Goal: Information Seeking & Learning: Learn about a topic

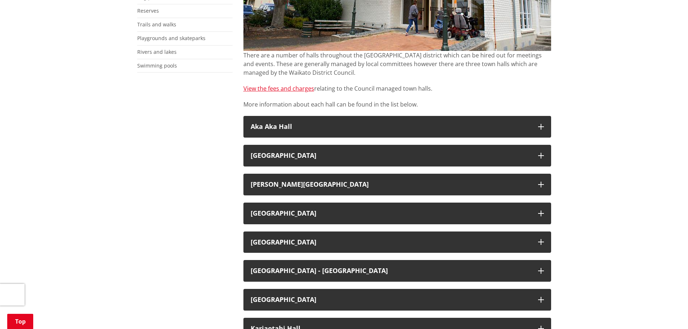
scroll to position [217, 0]
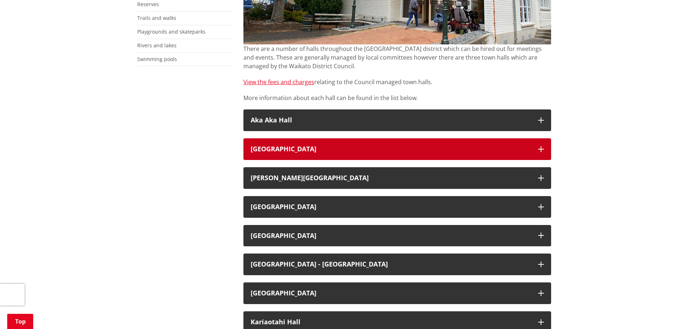
click at [543, 147] on icon "button" at bounding box center [541, 149] width 6 height 6
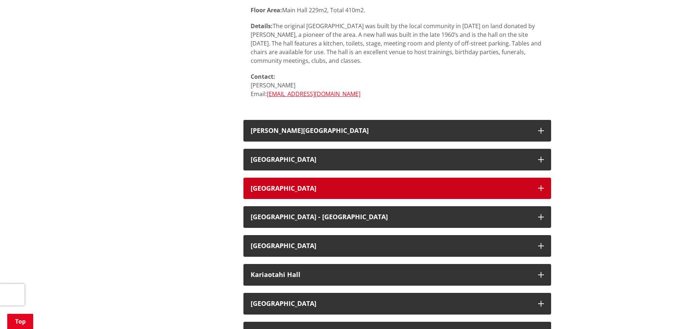
scroll to position [470, 0]
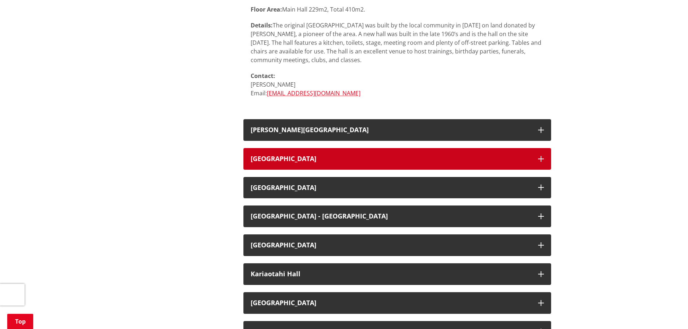
click at [541, 156] on icon "button" at bounding box center [541, 159] width 6 height 6
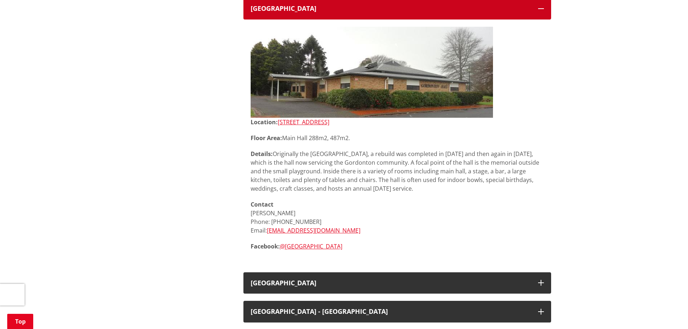
scroll to position [759, 0]
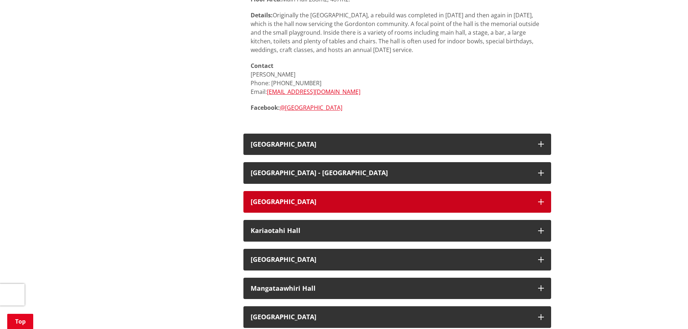
click at [542, 203] on icon "button" at bounding box center [541, 202] width 6 height 6
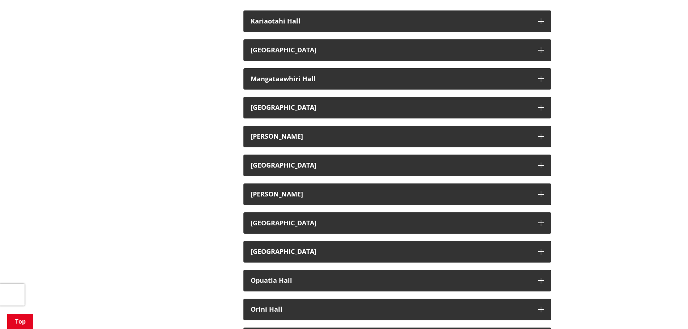
scroll to position [1229, 0]
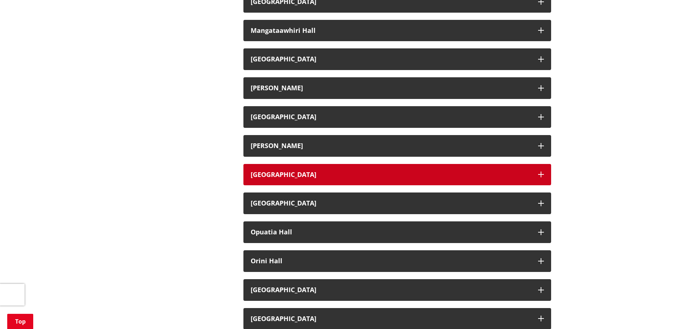
click at [543, 172] on icon "button" at bounding box center [541, 175] width 6 height 6
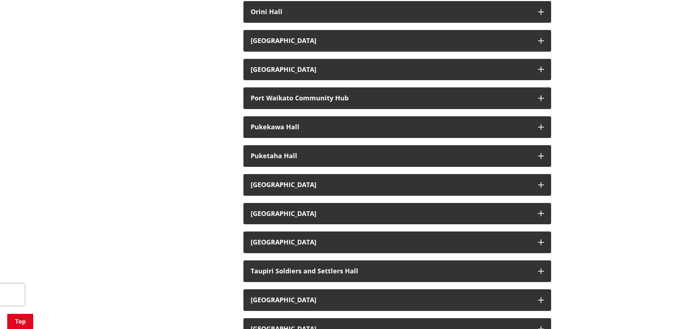
scroll to position [1735, 0]
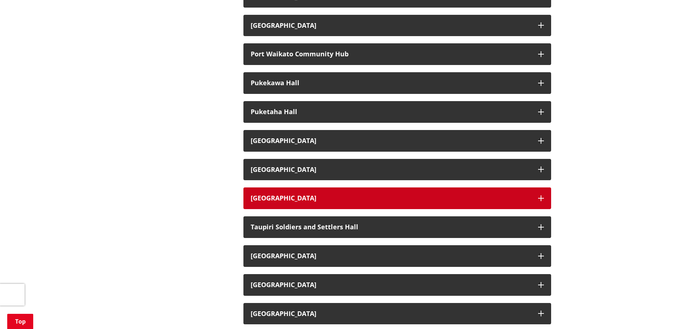
click at [541, 197] on icon "button" at bounding box center [541, 198] width 6 height 6
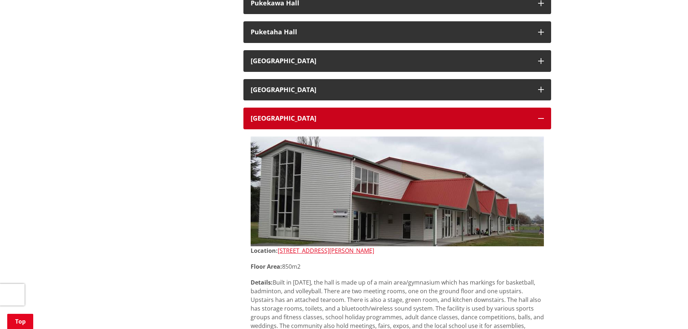
scroll to position [1807, 0]
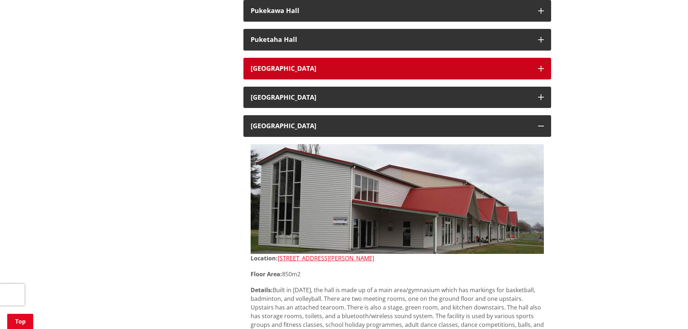
click at [541, 66] on icon "button" at bounding box center [541, 69] width 6 height 6
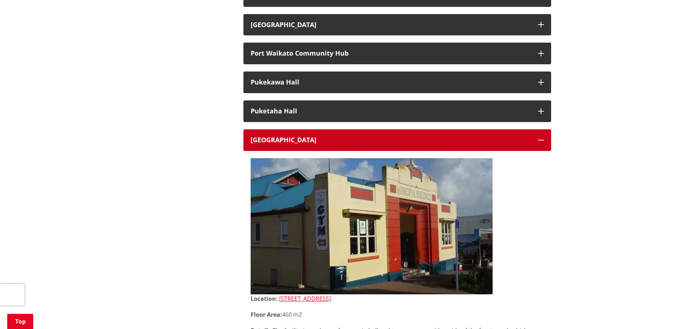
scroll to position [1735, 0]
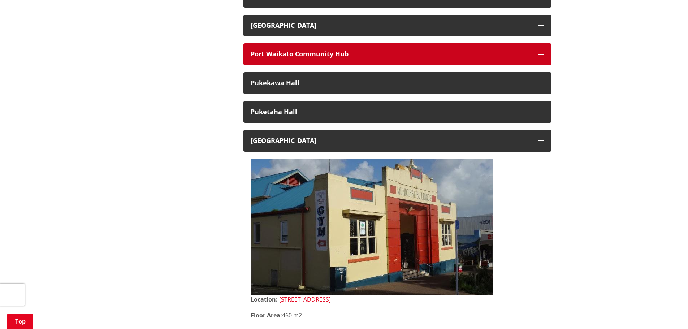
click at [537, 56] on button "Port Waikato Community Hub" at bounding box center [398, 54] width 308 height 22
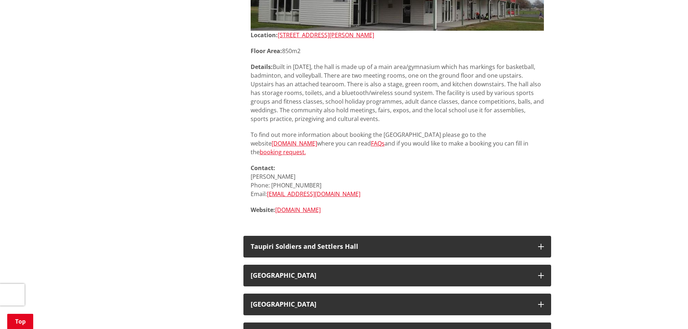
scroll to position [2710, 0]
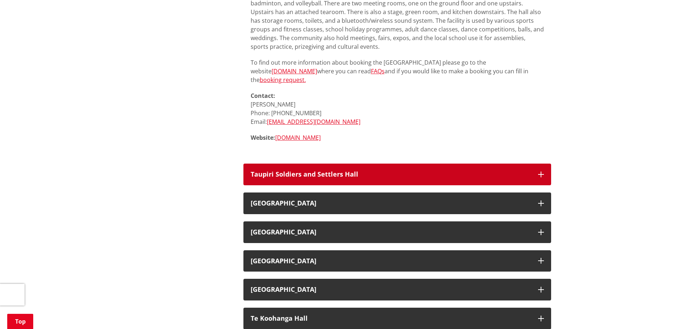
click at [544, 176] on button "Taupiri Soldiers and Settlers Hall" at bounding box center [398, 175] width 308 height 22
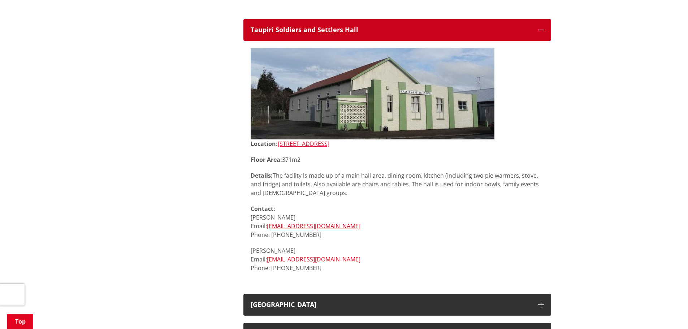
scroll to position [2999, 0]
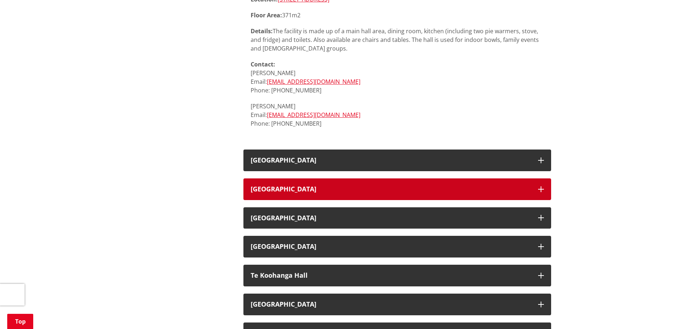
click at [540, 183] on button "Tauwhare War Memorial Hall" at bounding box center [398, 190] width 308 height 22
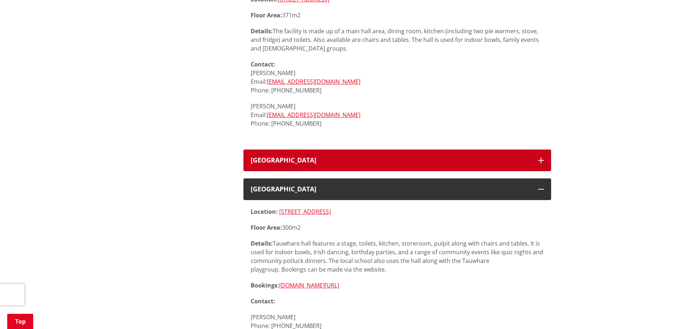
click at [541, 171] on button "Taupiri War Memorial Hall" at bounding box center [398, 161] width 308 height 22
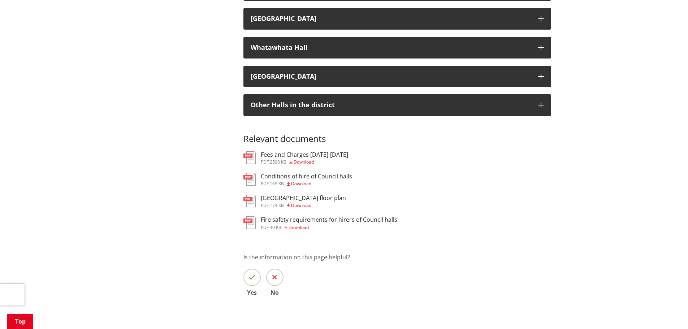
scroll to position [3867, 0]
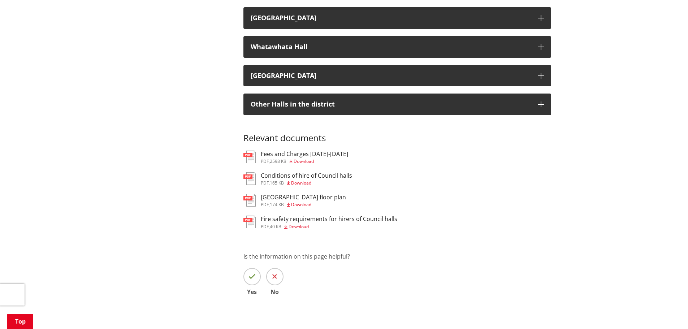
click at [275, 158] on span "2598 KB" at bounding box center [278, 161] width 17 height 6
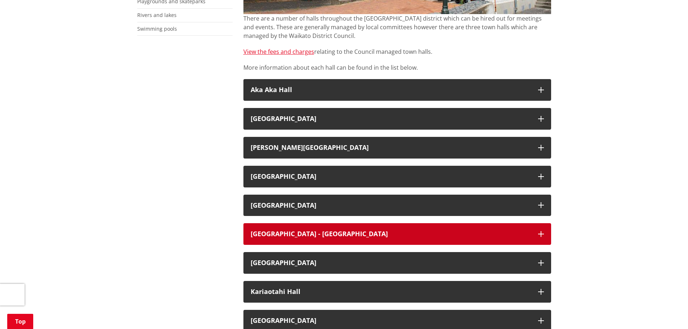
scroll to position [246, 0]
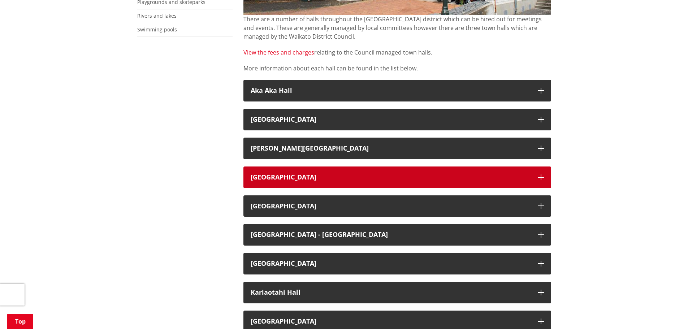
click at [281, 180] on h3 "Gordonton District Hall" at bounding box center [391, 177] width 280 height 7
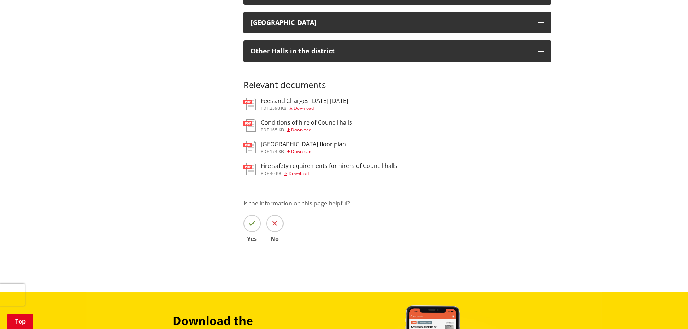
scroll to position [1656, 0]
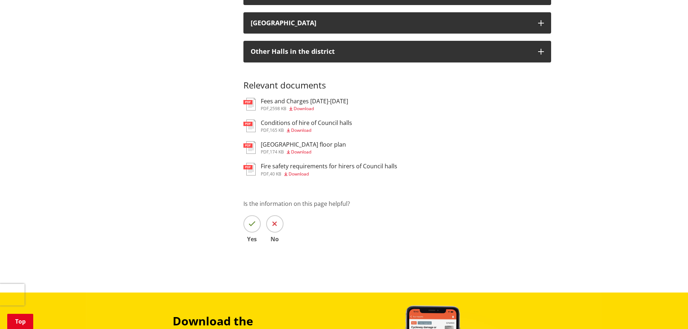
click at [270, 107] on div "pdf , 2598 KB Download" at bounding box center [304, 109] width 87 height 4
click at [278, 103] on h3 "Fees and Charges 2025-2028" at bounding box center [304, 101] width 87 height 7
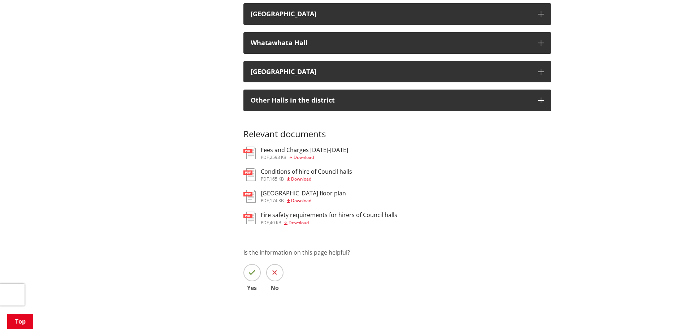
scroll to position [1468, 0]
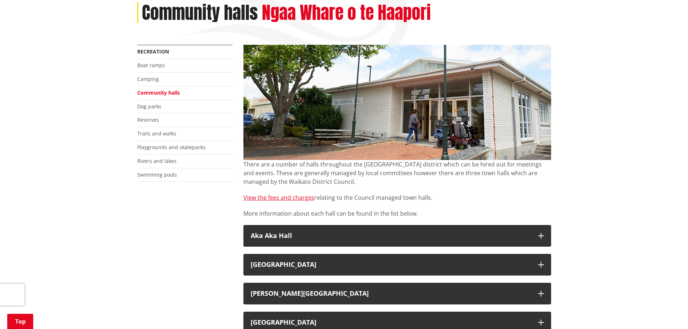
scroll to position [108, 0]
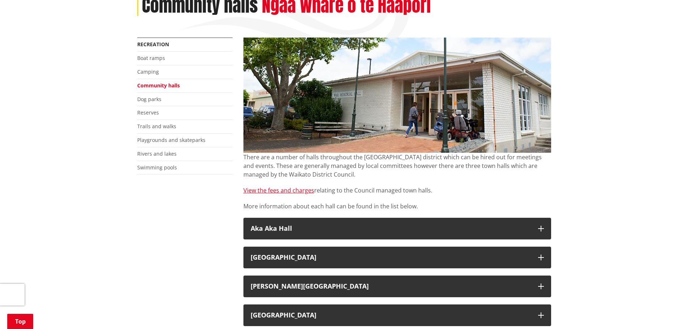
click at [474, 130] on img at bounding box center [398, 95] width 308 height 115
click at [276, 188] on link "View the fees and charges" at bounding box center [279, 190] width 71 height 8
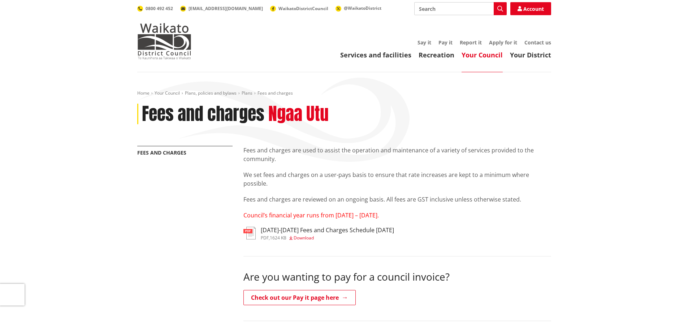
click at [274, 232] on h3 "2025-2027 Fees and Charges Schedule June 2025" at bounding box center [327, 230] width 133 height 7
click at [516, 61] on header "Toggle search Toggle navigation Services and facilities Recreation Your Council…" at bounding box center [344, 36] width 688 height 72
click at [521, 53] on link "Your District" at bounding box center [530, 55] width 41 height 9
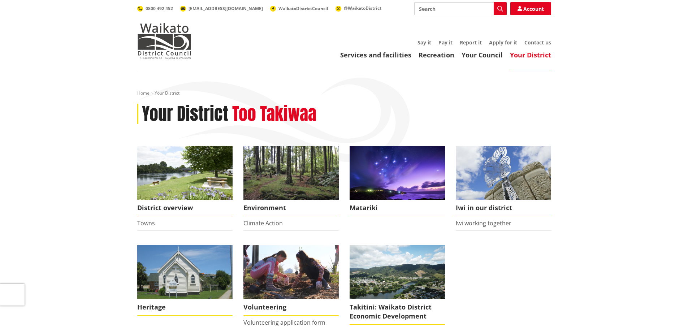
click at [487, 61] on header "Toggle search Toggle navigation Services and facilities Recreation Your Council…" at bounding box center [344, 36] width 688 height 72
click at [486, 57] on link "Your Council" at bounding box center [482, 55] width 41 height 9
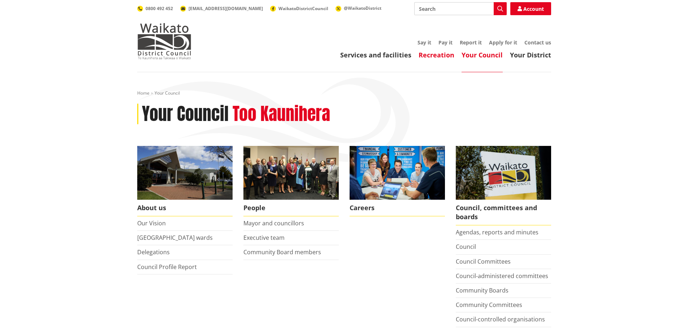
click at [453, 56] on link "Recreation" at bounding box center [437, 55] width 36 height 9
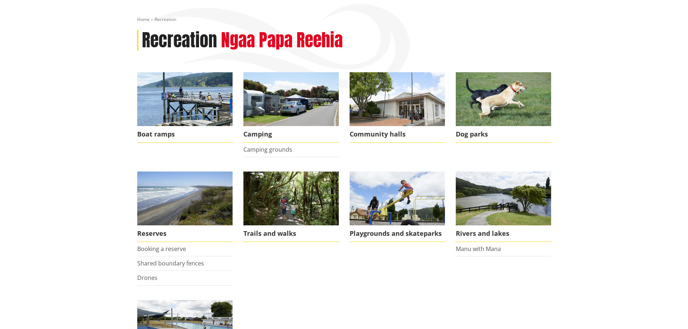
scroll to position [72, 0]
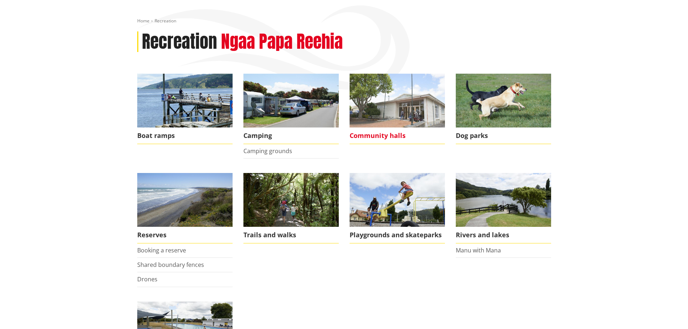
click at [368, 133] on span "Community halls" at bounding box center [397, 136] width 95 height 17
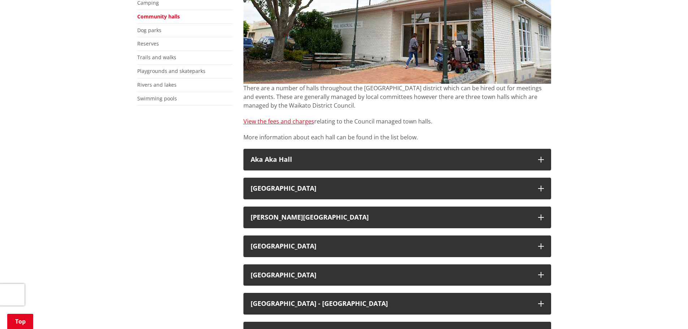
scroll to position [181, 0]
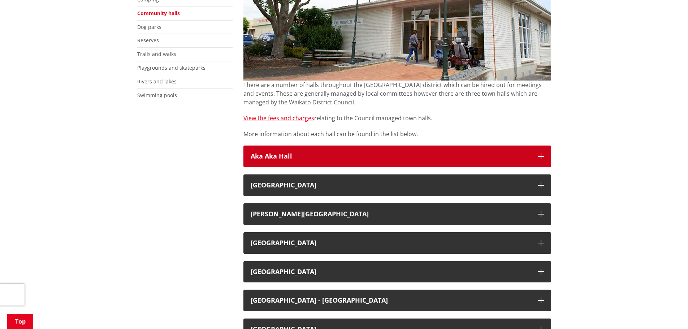
click at [360, 151] on button "Aka Aka Hall" at bounding box center [398, 157] width 308 height 22
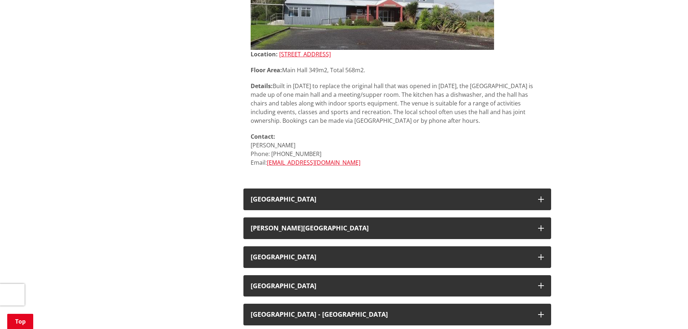
scroll to position [397, 0]
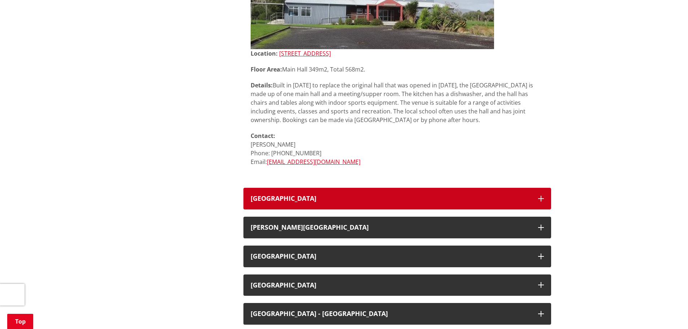
click at [333, 200] on h3 "Eureka Hall" at bounding box center [391, 198] width 280 height 7
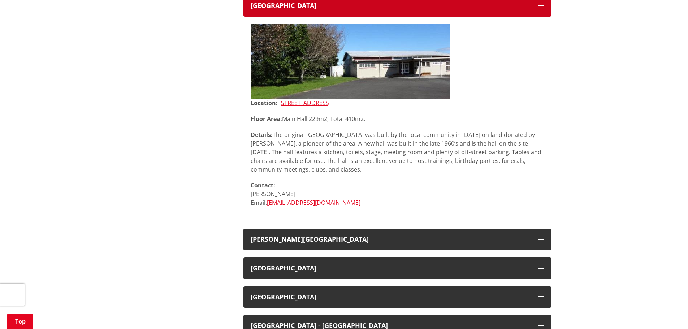
scroll to position [650, 0]
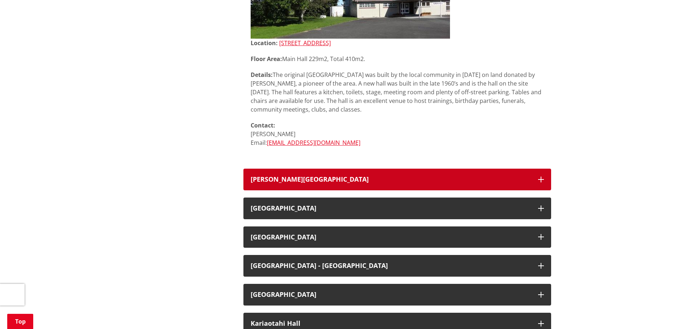
click at [336, 181] on div "Glen Murray Memorial Hall" at bounding box center [391, 179] width 280 height 7
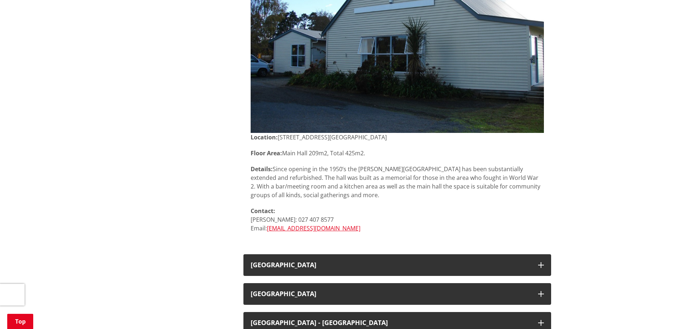
scroll to position [1012, 0]
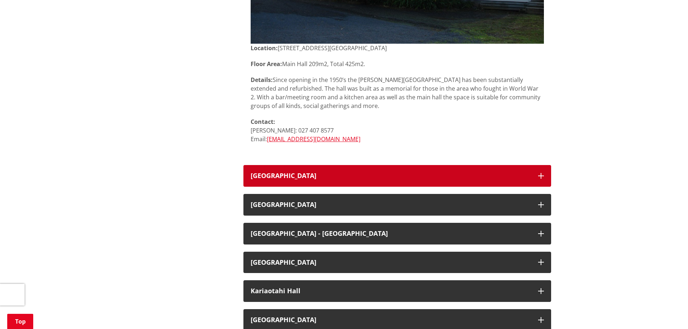
click at [329, 184] on button "Gordonton District Hall" at bounding box center [398, 176] width 308 height 22
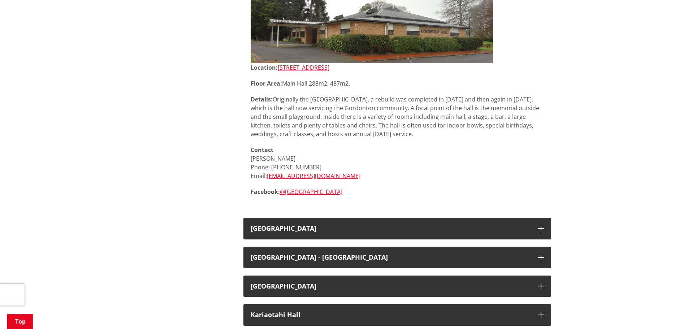
scroll to position [1265, 0]
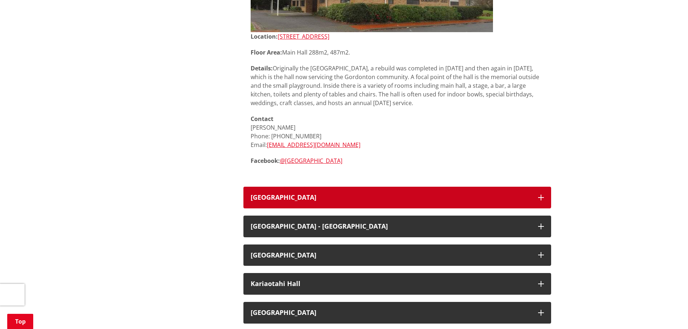
click at [325, 206] on button "Horsham Downs Hall" at bounding box center [398, 198] width 308 height 22
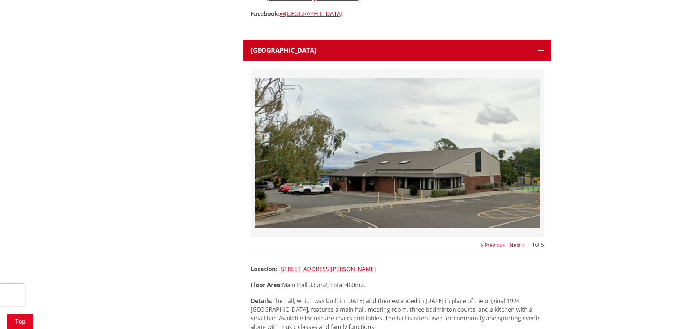
scroll to position [1445, 0]
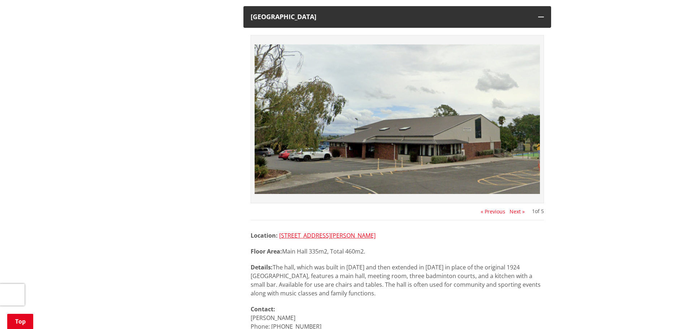
click at [515, 211] on button "Next »" at bounding box center [517, 212] width 15 height 6
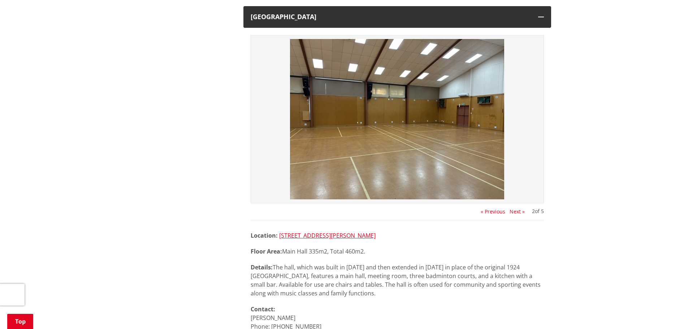
click at [457, 148] on img at bounding box center [397, 119] width 285 height 160
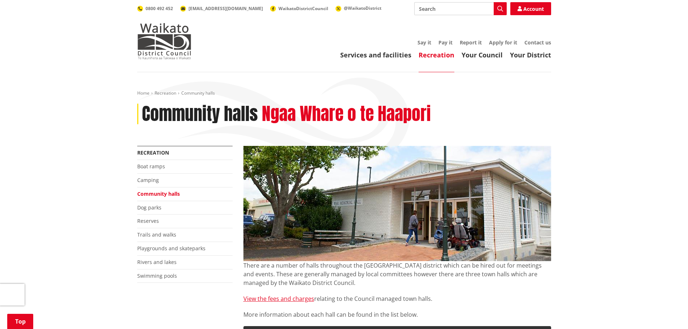
scroll to position [436, 0]
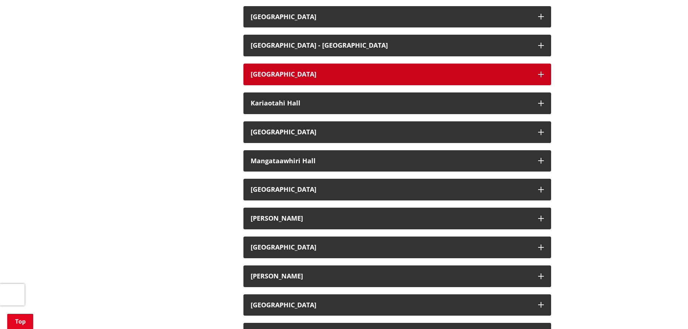
click at [284, 76] on h3 "Huntly Memorial Hall" at bounding box center [391, 74] width 280 height 7
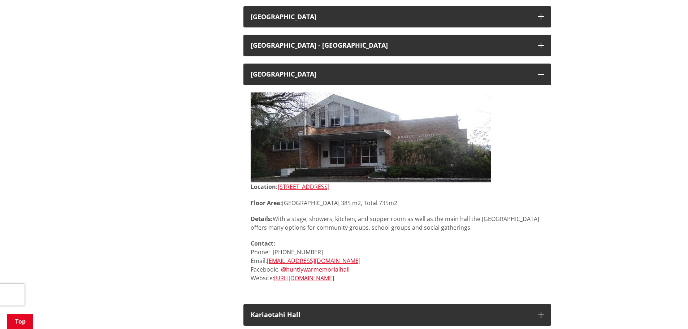
click at [331, 151] on img at bounding box center [371, 138] width 240 height 90
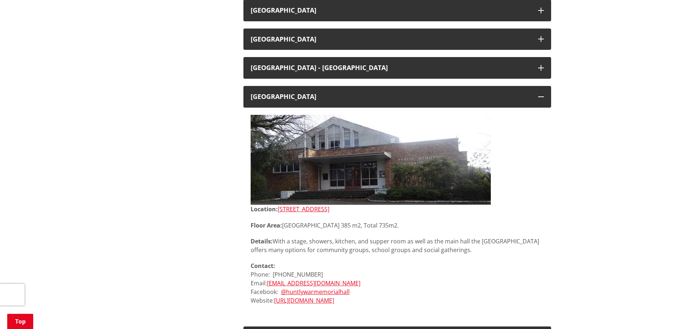
scroll to position [364, 0]
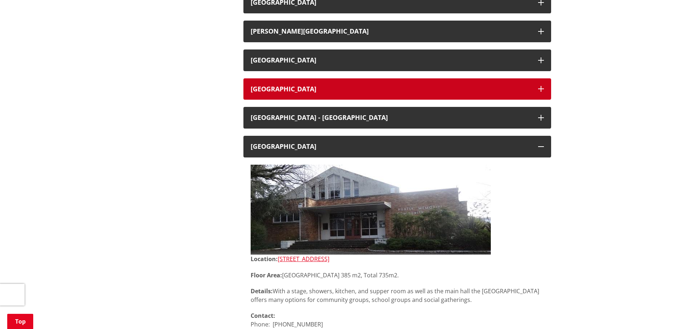
click at [294, 90] on h3 "Horsham Downs Hall" at bounding box center [391, 89] width 280 height 7
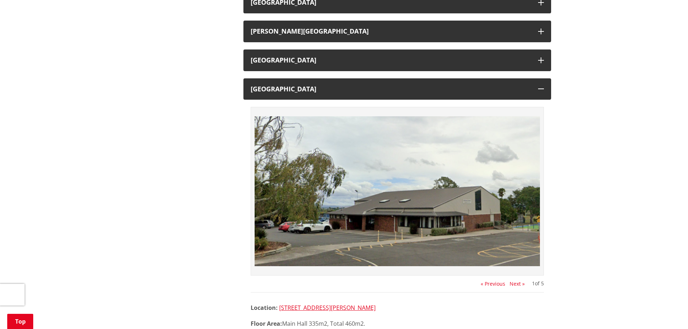
click at [520, 283] on button "Next »" at bounding box center [517, 284] width 15 height 6
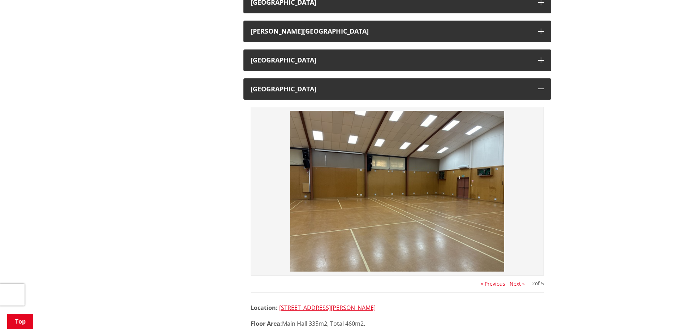
click at [520, 283] on button "Next »" at bounding box center [517, 284] width 15 height 6
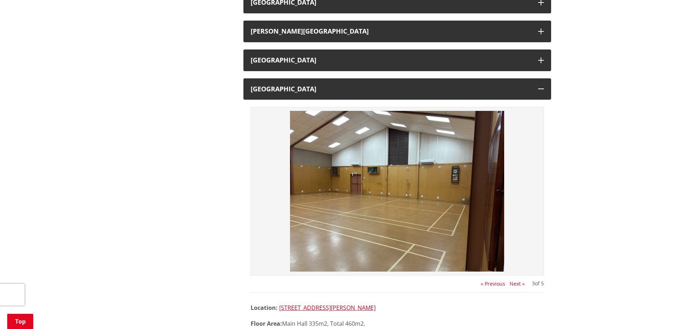
click at [520, 283] on button "Next »" at bounding box center [517, 284] width 15 height 6
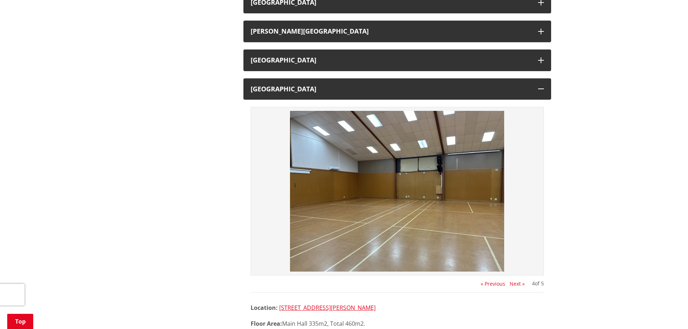
click at [520, 283] on button "Next »" at bounding box center [517, 284] width 15 height 6
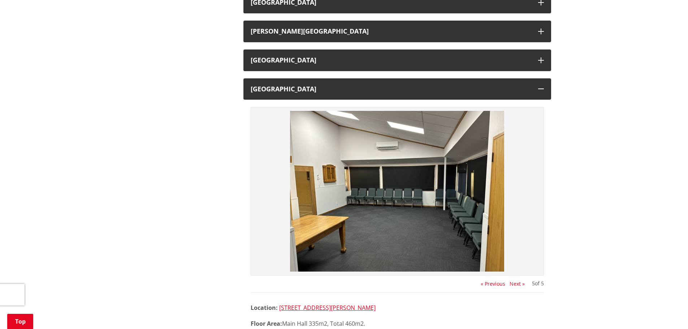
click at [520, 283] on button "Next »" at bounding box center [517, 284] width 15 height 6
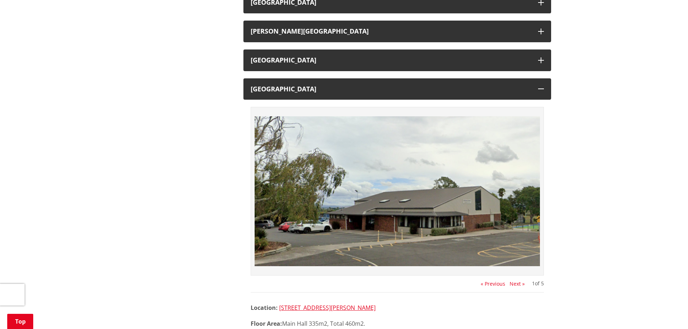
click at [520, 283] on button "Next »" at bounding box center [517, 284] width 15 height 6
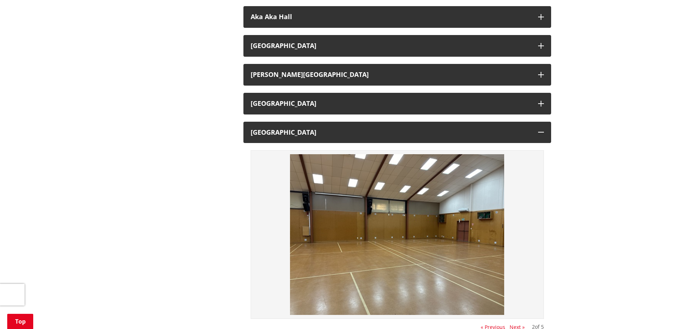
scroll to position [255, 0]
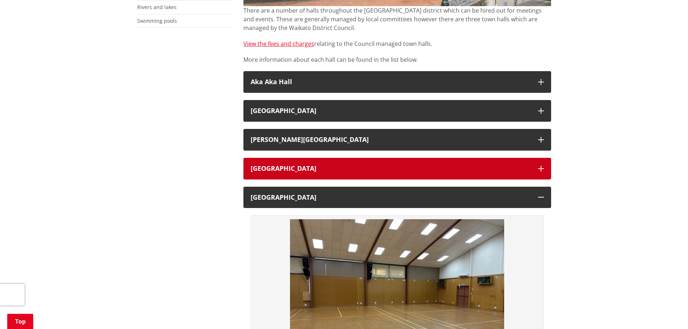
click at [380, 167] on h3 "Gordonton District Hall" at bounding box center [391, 168] width 280 height 7
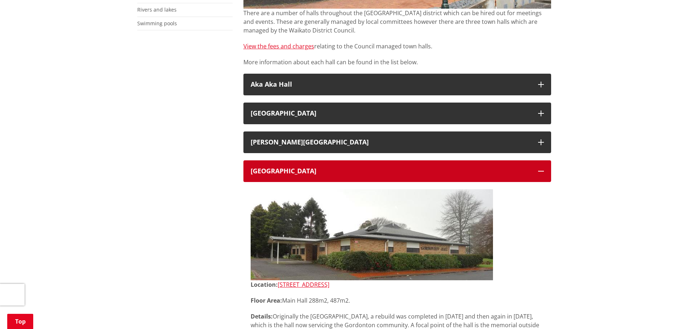
scroll to position [183, 0]
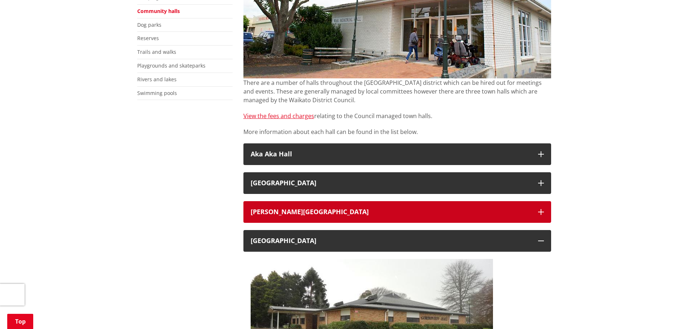
click at [391, 201] on button "Glen Murray Memorial Hall" at bounding box center [398, 212] width 308 height 22
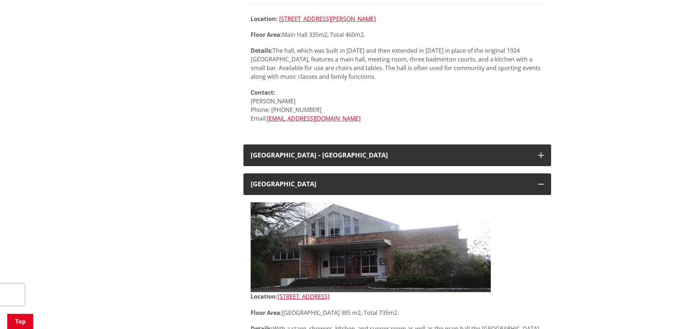
scroll to position [1303, 0]
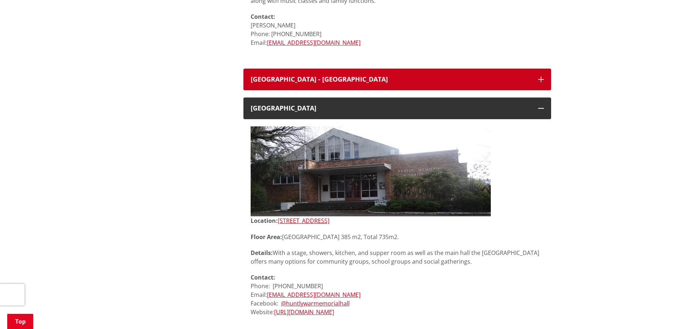
click at [304, 71] on button "Huntly Civic Centre - Riverside Room" at bounding box center [398, 80] width 308 height 22
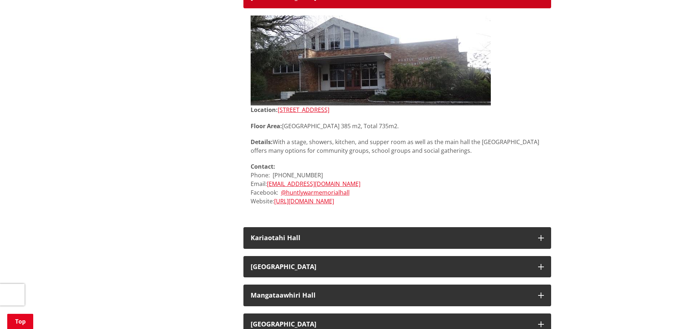
scroll to position [1737, 0]
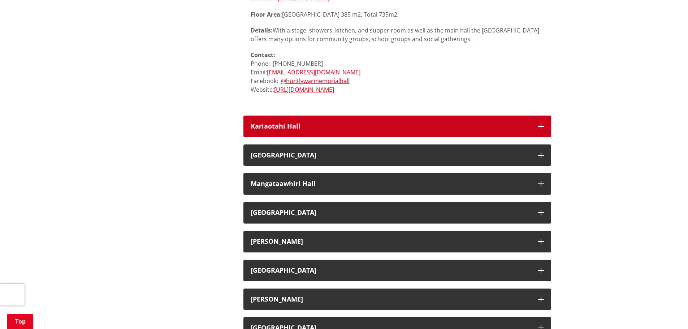
click at [368, 125] on h3 "Kariaotahi Hall" at bounding box center [391, 126] width 280 height 7
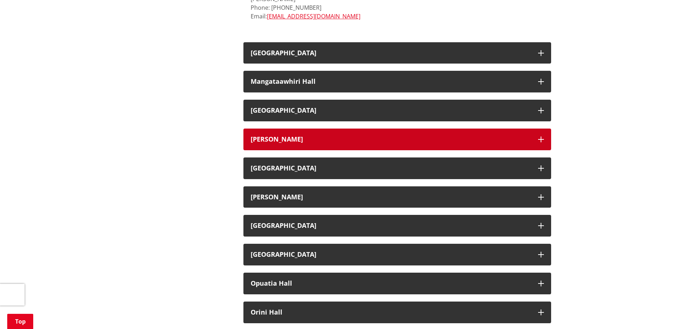
scroll to position [2134, 0]
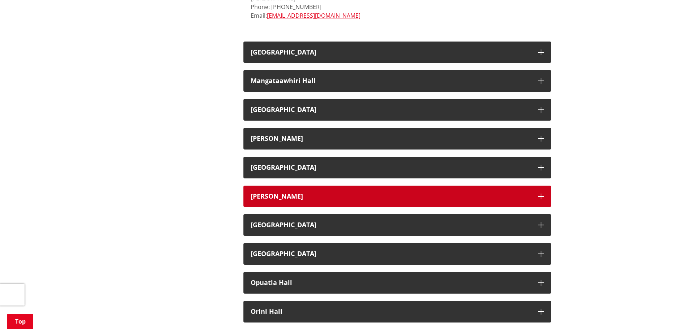
click at [310, 201] on button "Naike Hall" at bounding box center [398, 197] width 308 height 22
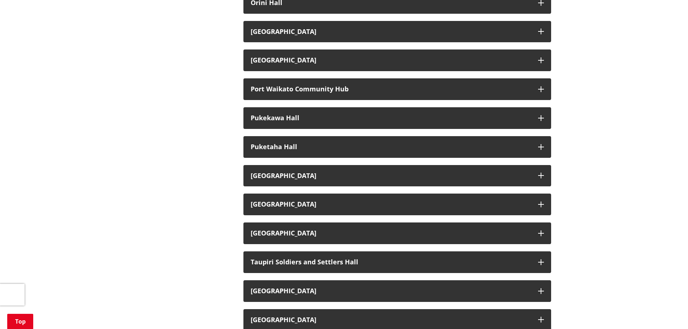
scroll to position [2676, 0]
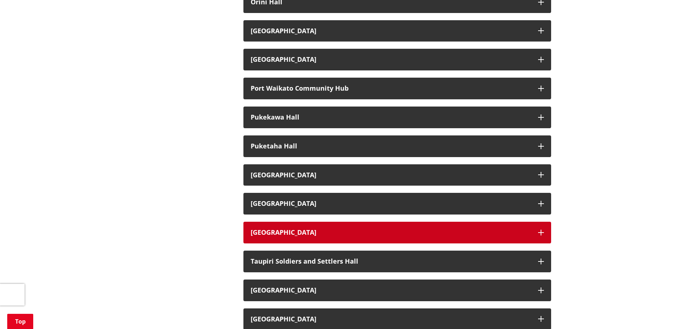
click at [301, 235] on h3 "Tamahere Hall and Community Centre" at bounding box center [391, 232] width 280 height 7
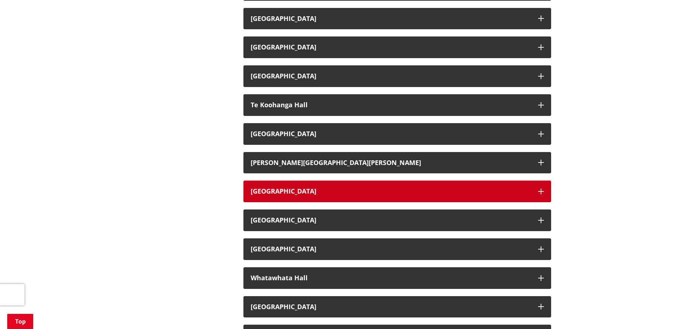
scroll to position [3363, 0]
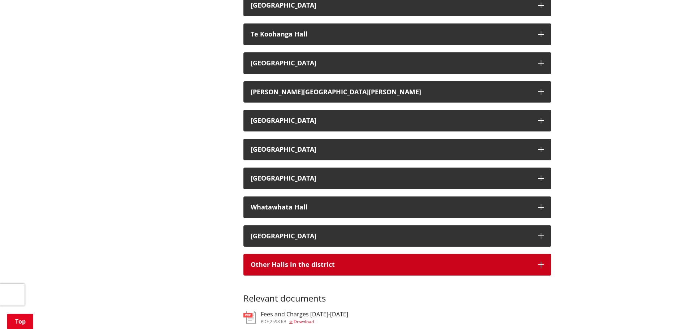
click at [338, 263] on h3 "Other Halls in the district" at bounding box center [391, 264] width 280 height 7
